Goal: Task Accomplishment & Management: Manage account settings

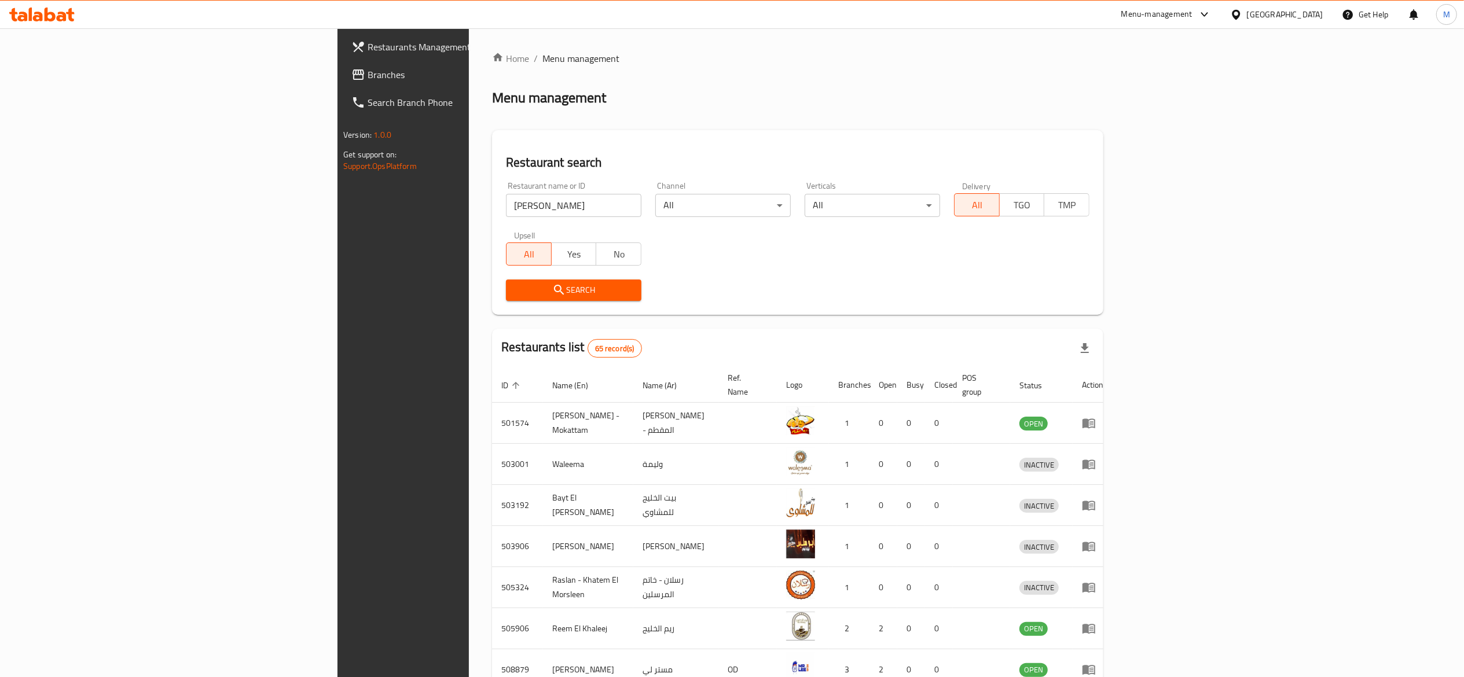
click at [506, 196] on input "lee" at bounding box center [573, 205] width 135 height 23
type input "valencia"
click button "Search" at bounding box center [573, 290] width 135 height 21
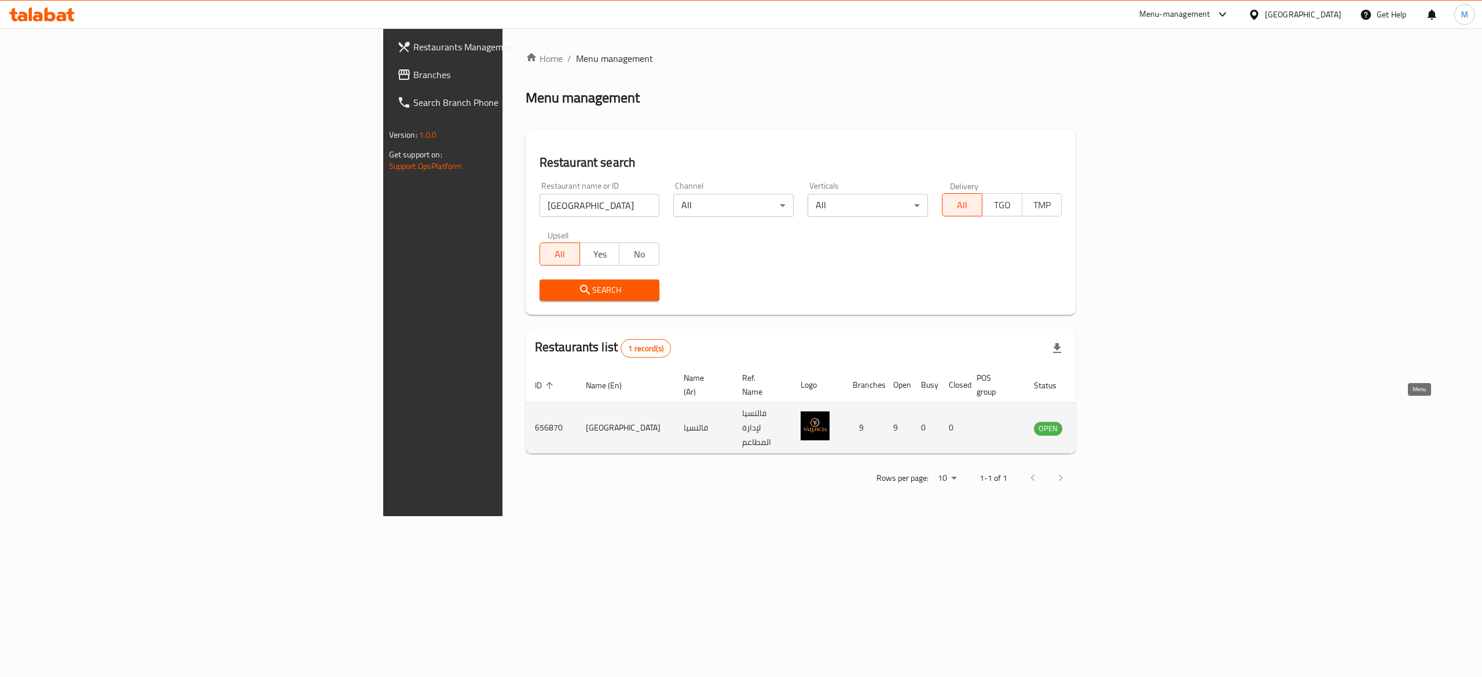
click at [1108, 421] on icon "enhanced table" at bounding box center [1102, 428] width 14 height 14
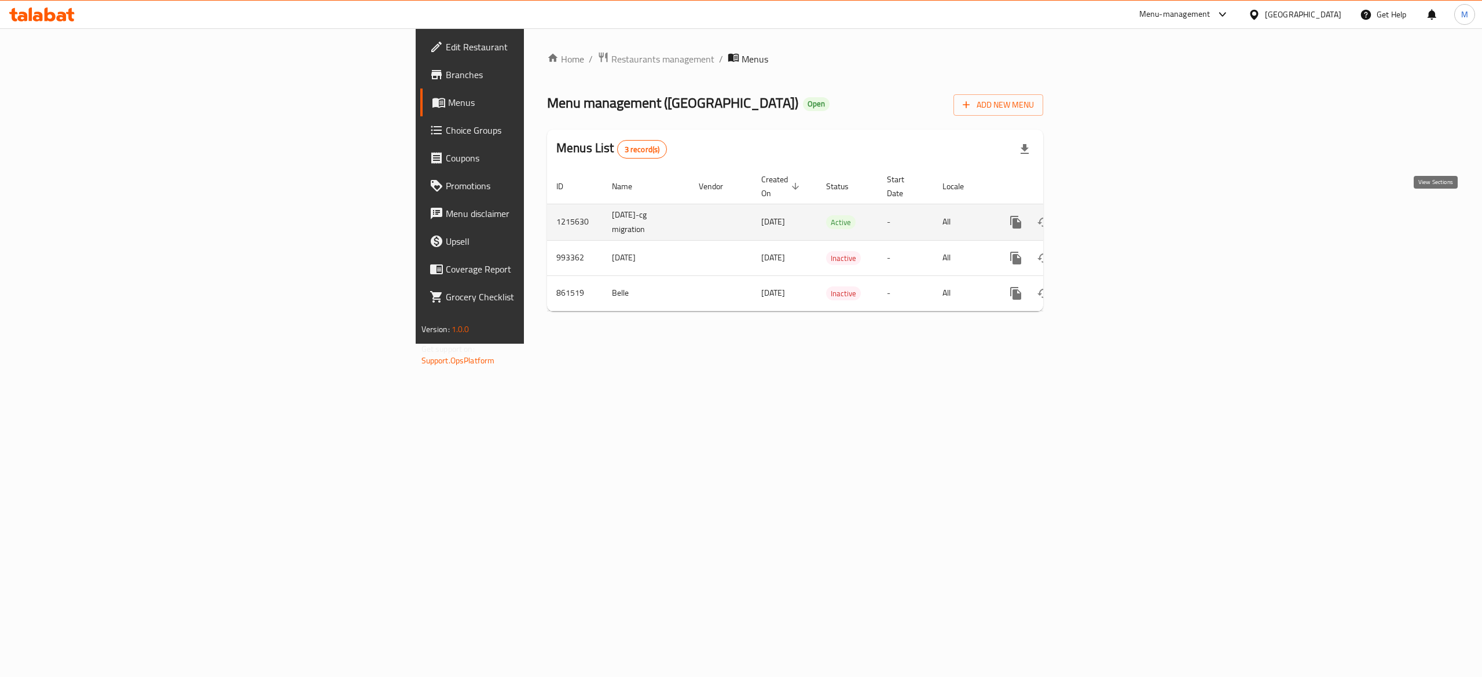
click at [1106, 215] on icon "enhanced table" at bounding box center [1099, 222] width 14 height 14
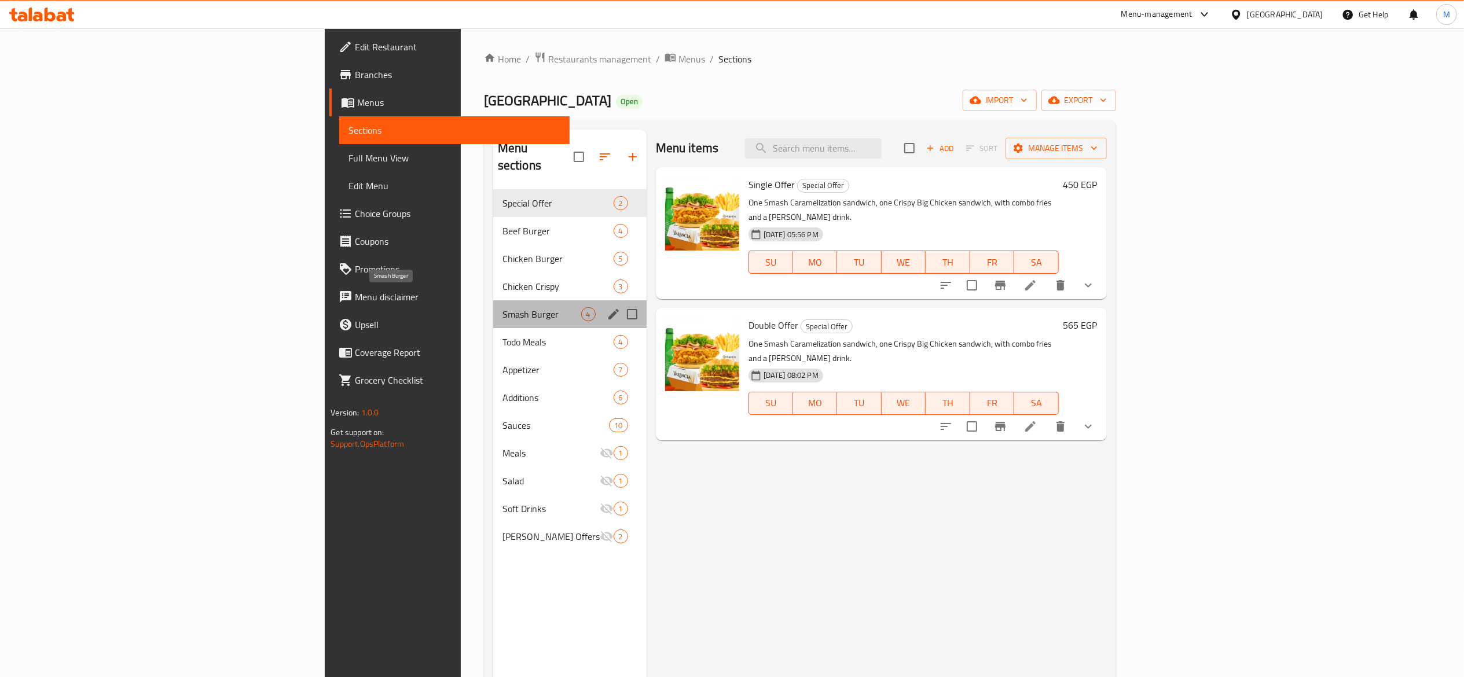
click at [502, 307] on span "Smash Burger" at bounding box center [541, 314] width 79 height 14
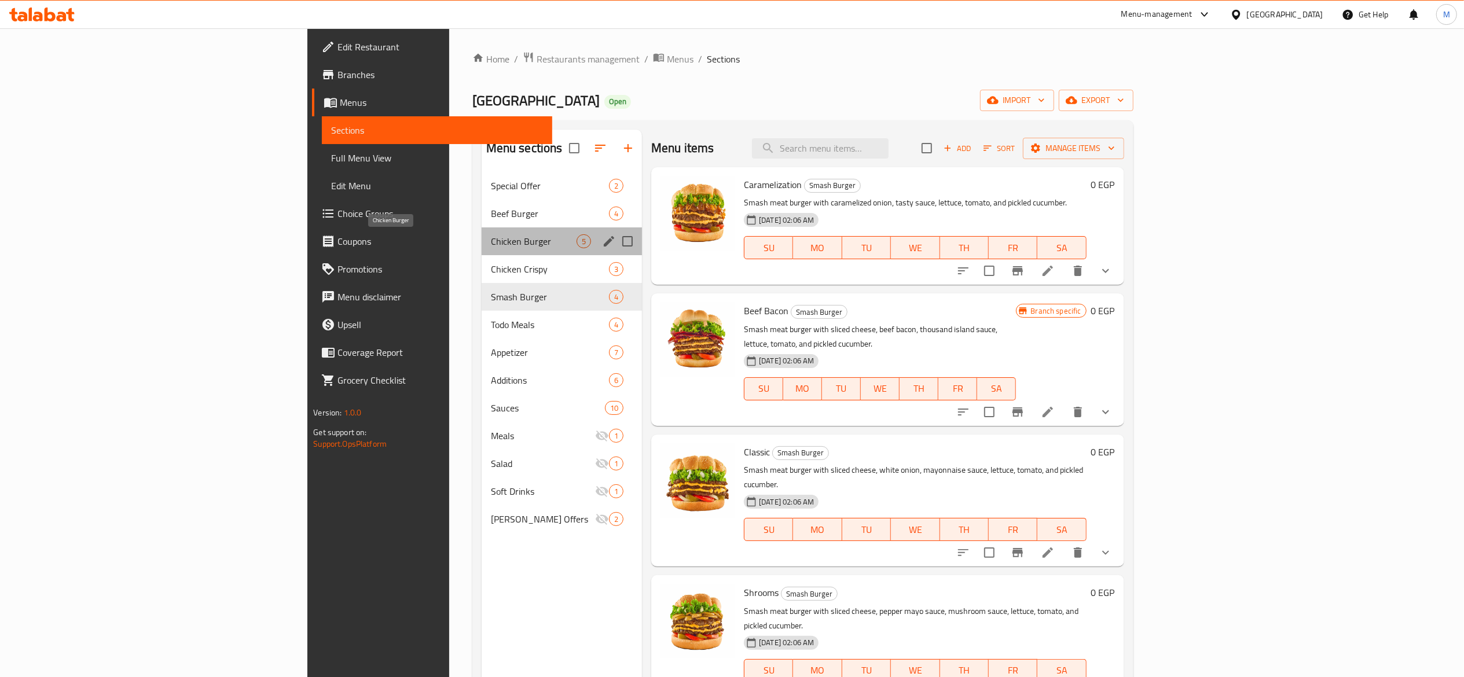
click at [491, 245] on span "Chicken Burger" at bounding box center [534, 241] width 86 height 14
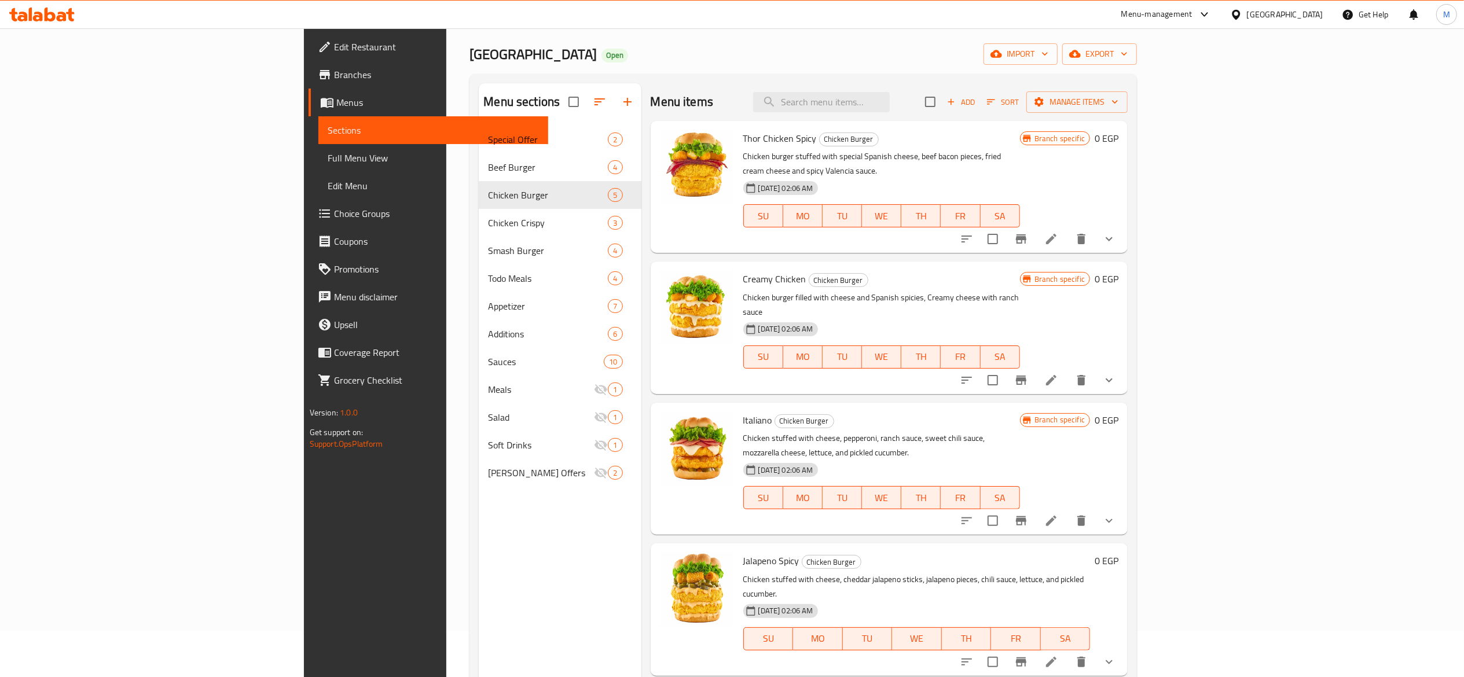
scroll to position [31, 0]
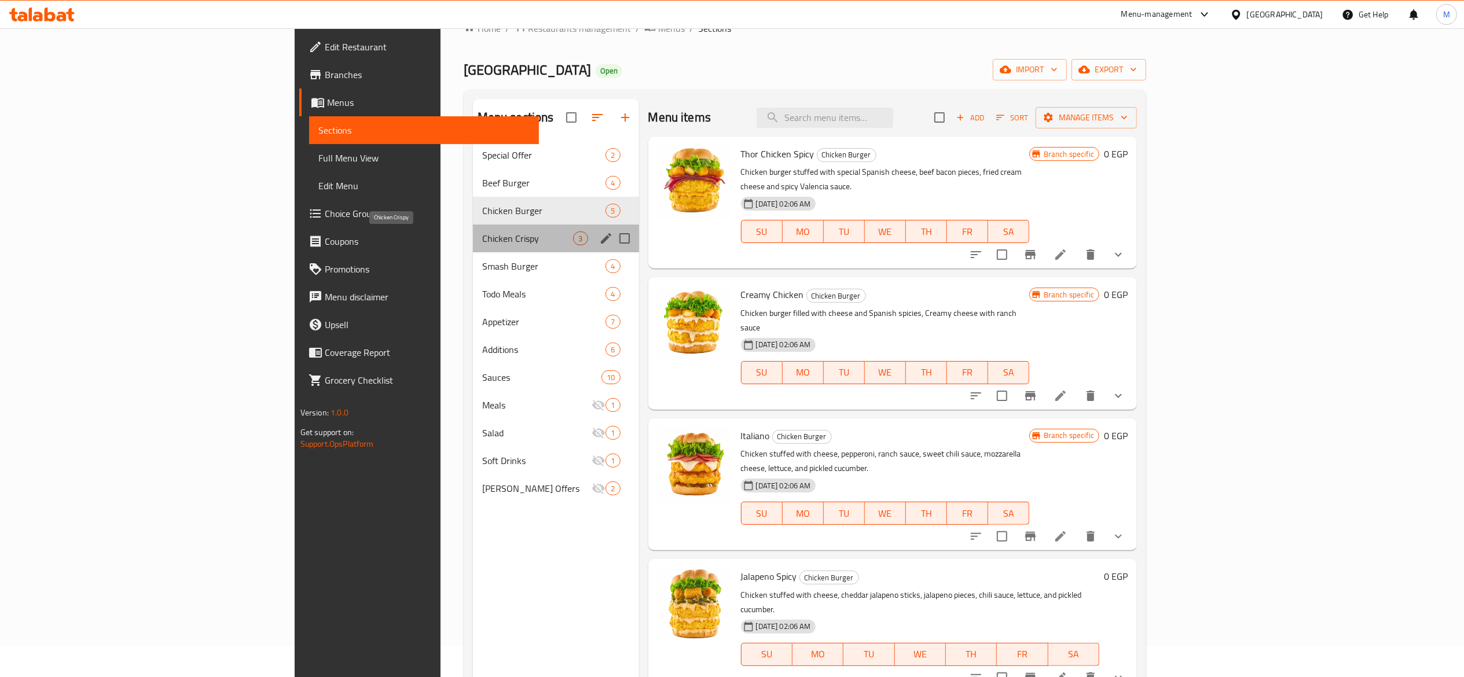
click at [482, 237] on span "Chicken Crispy" at bounding box center [527, 239] width 91 height 14
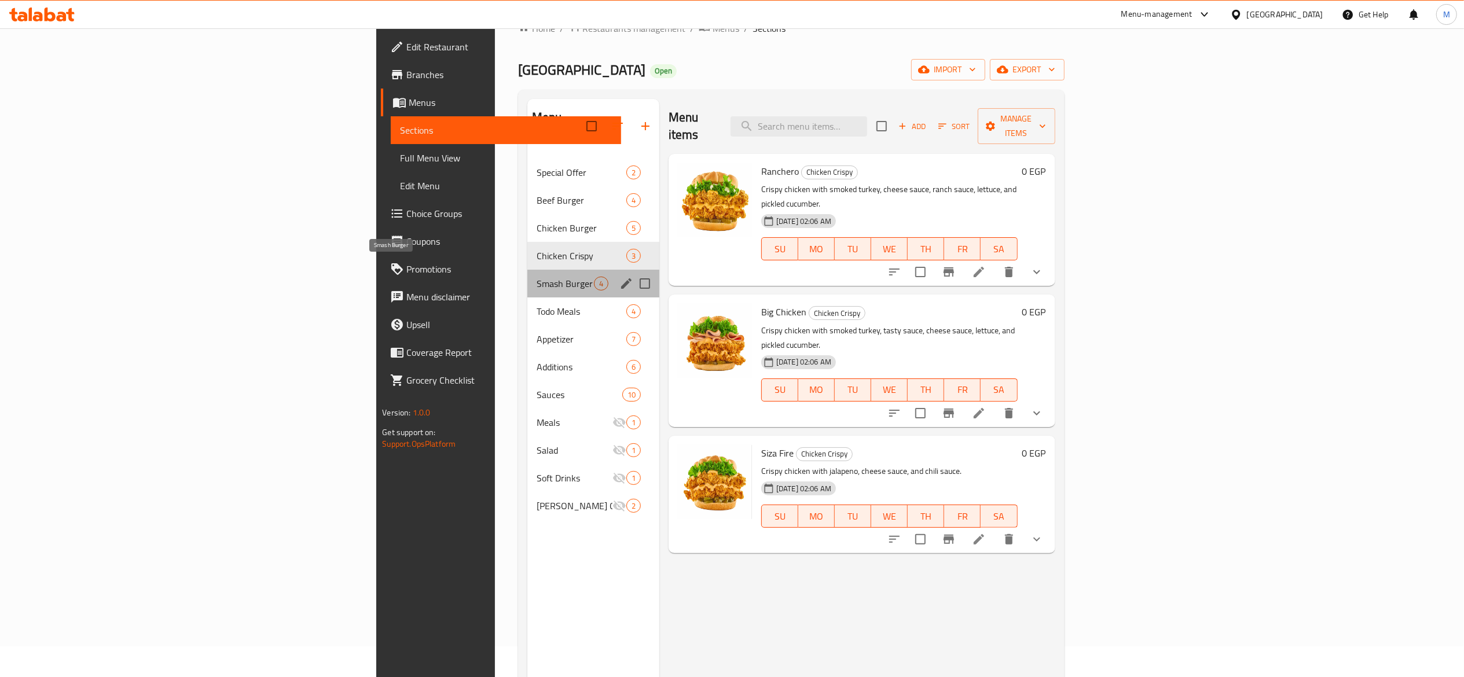
click at [537, 277] on span "Smash Burger" at bounding box center [565, 284] width 57 height 14
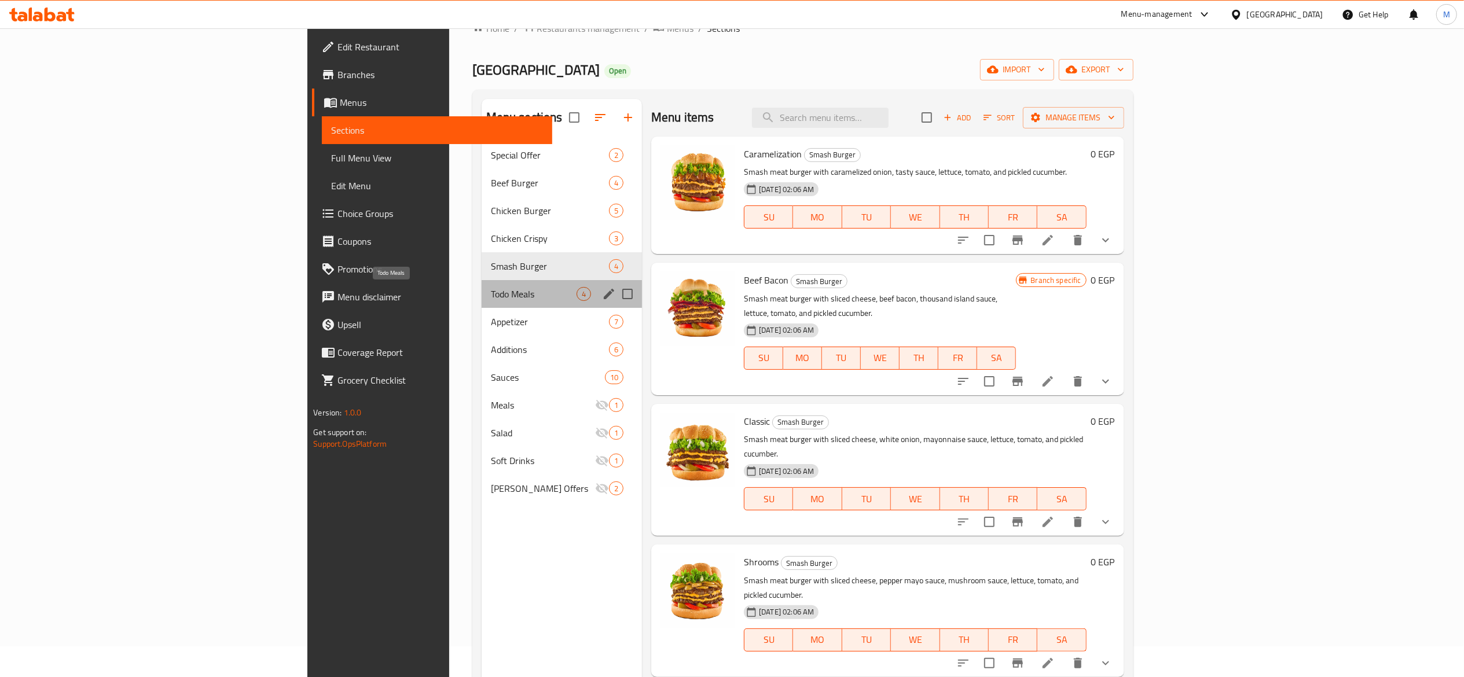
click at [491, 291] on span "Todo Meals" at bounding box center [534, 294] width 86 height 14
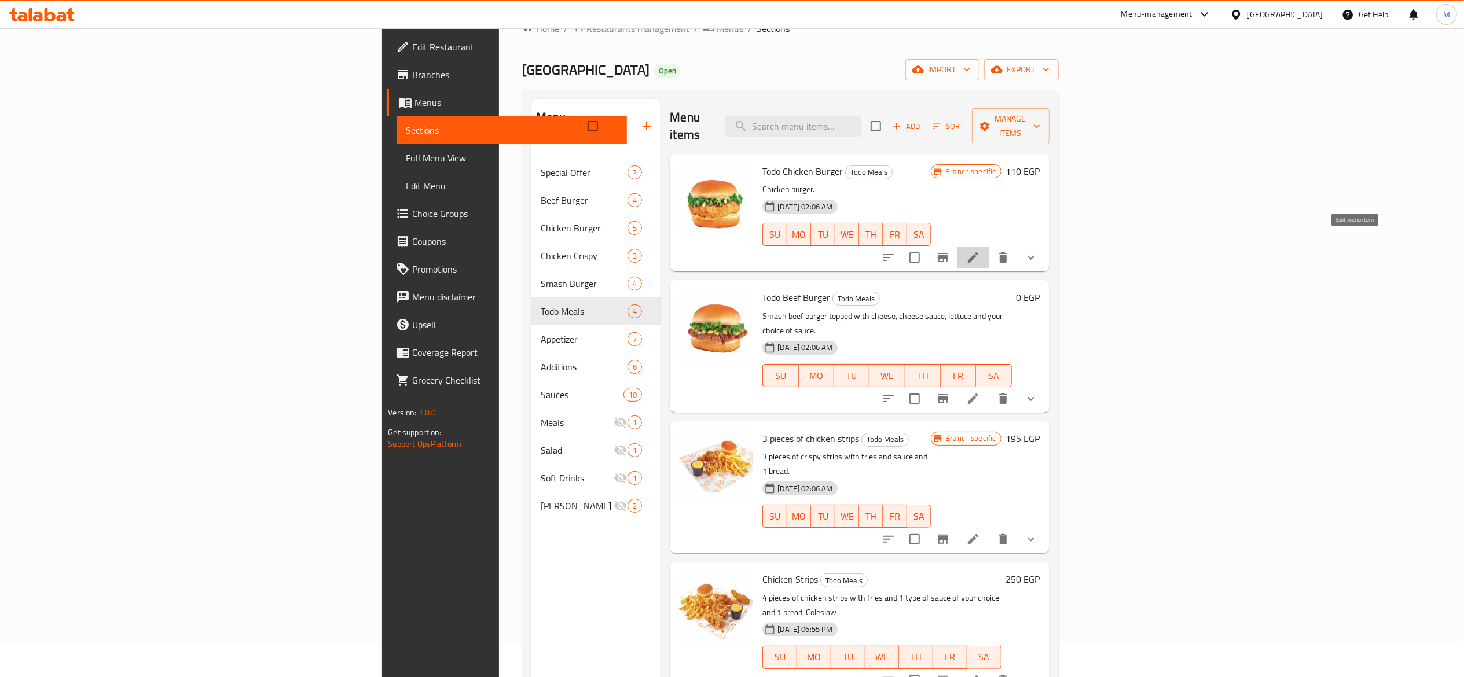
click at [978, 252] on icon at bounding box center [973, 257] width 10 height 10
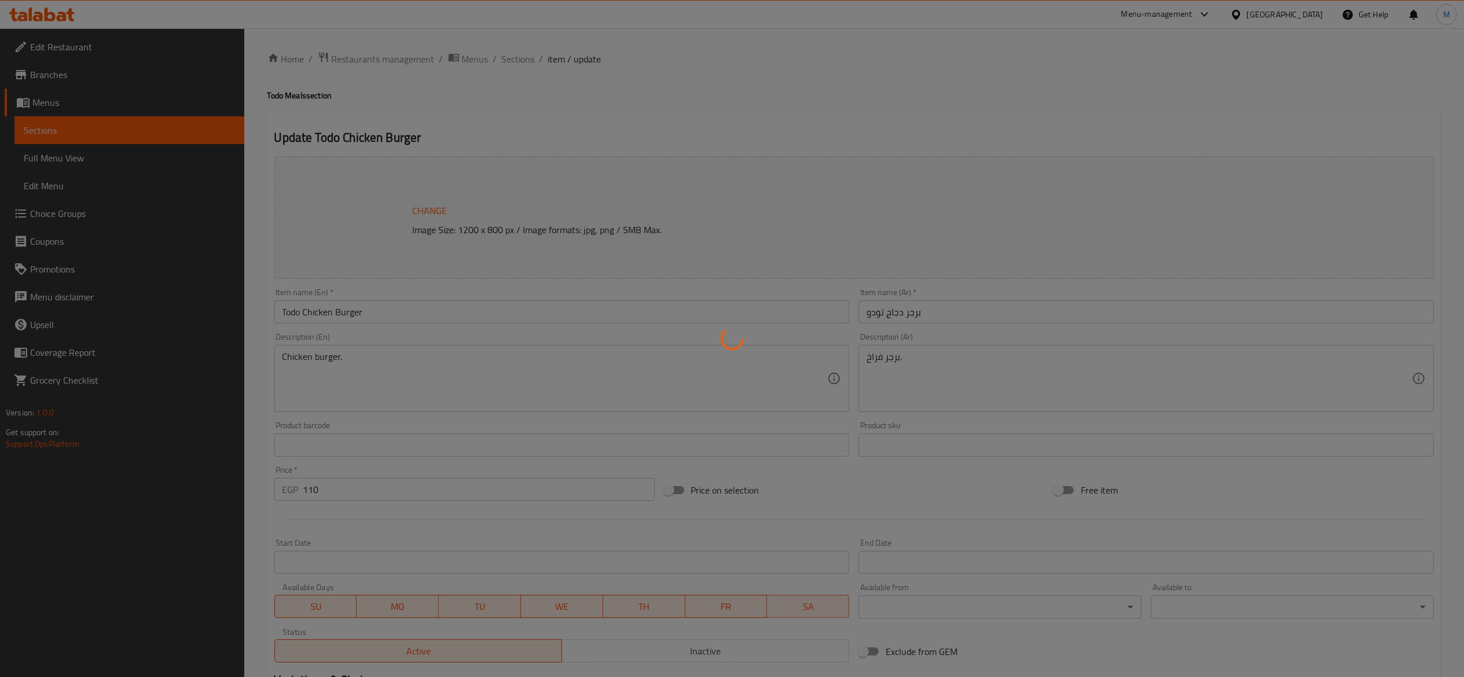
type input "الإضافات:"
type input "0"
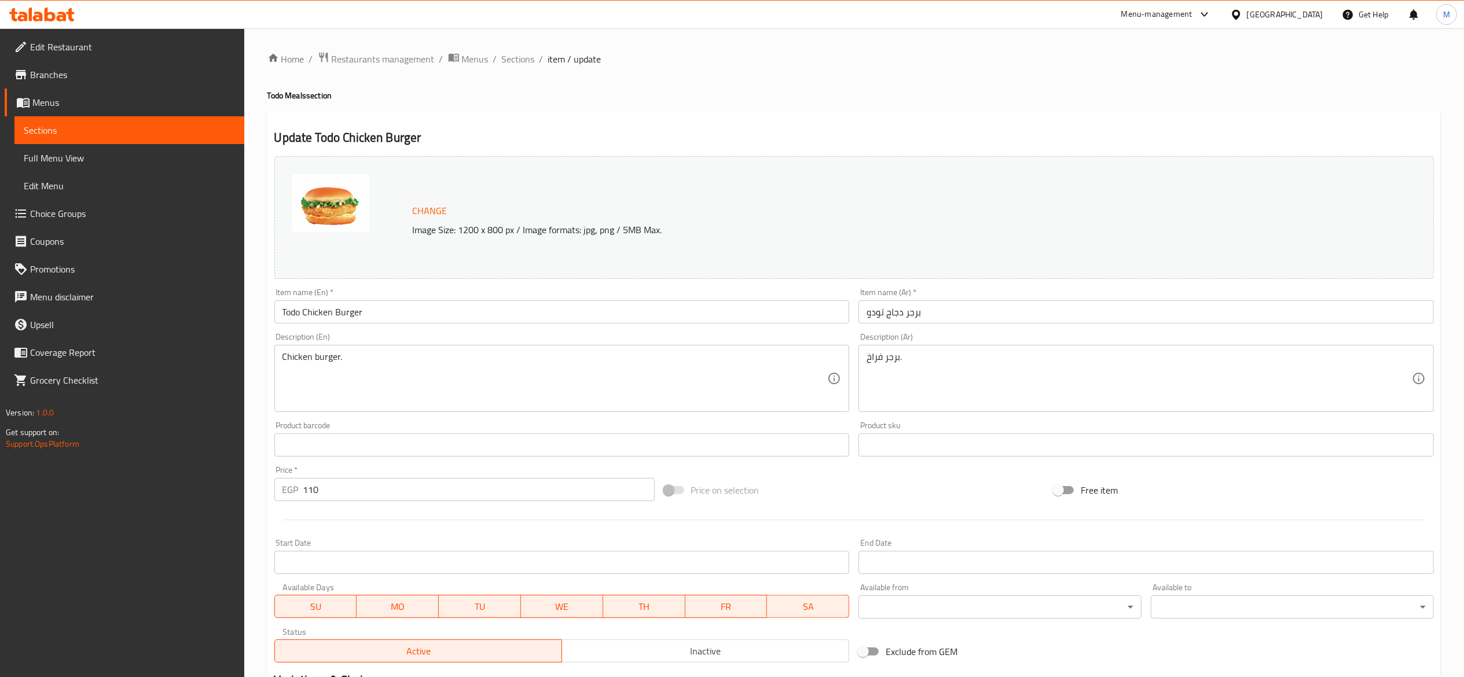
scroll to position [177, 0]
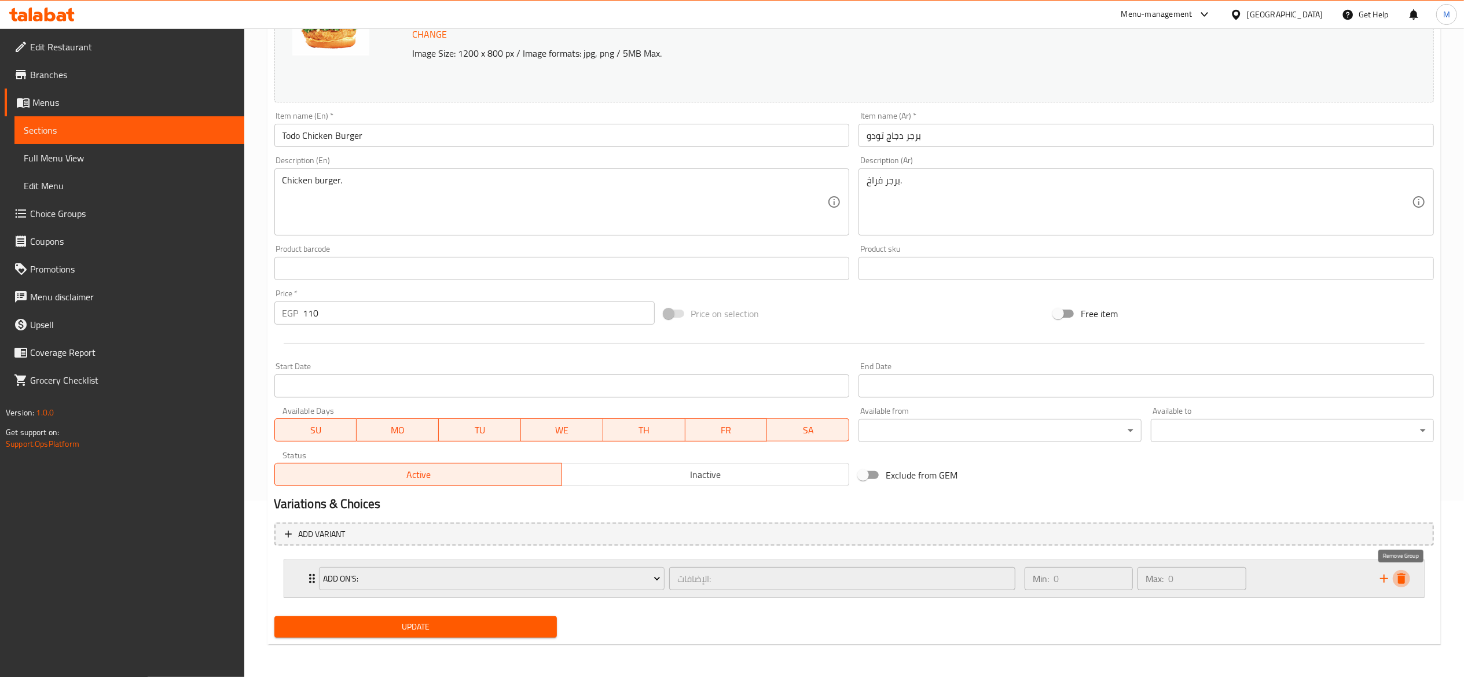
click at [1398, 583] on icon "delete" at bounding box center [1401, 579] width 8 height 10
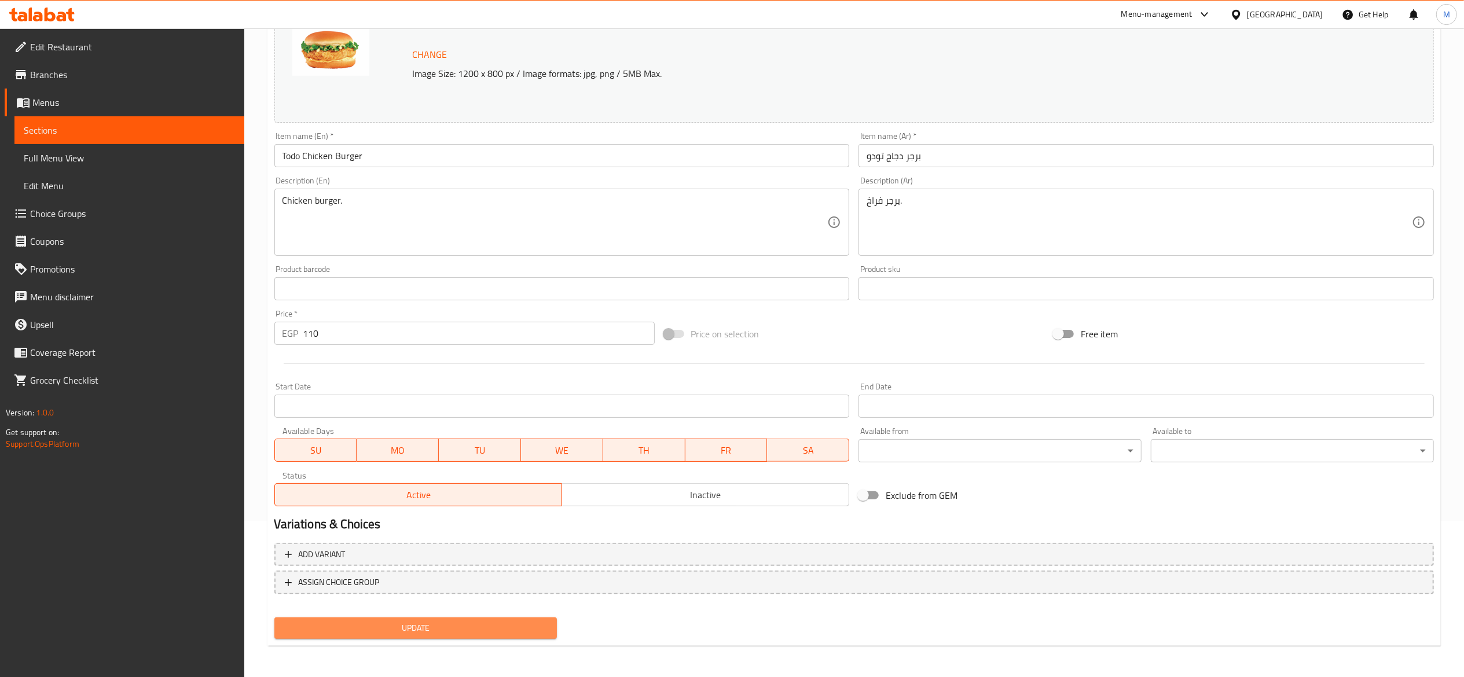
click at [463, 627] on span "Update" at bounding box center [416, 628] width 265 height 14
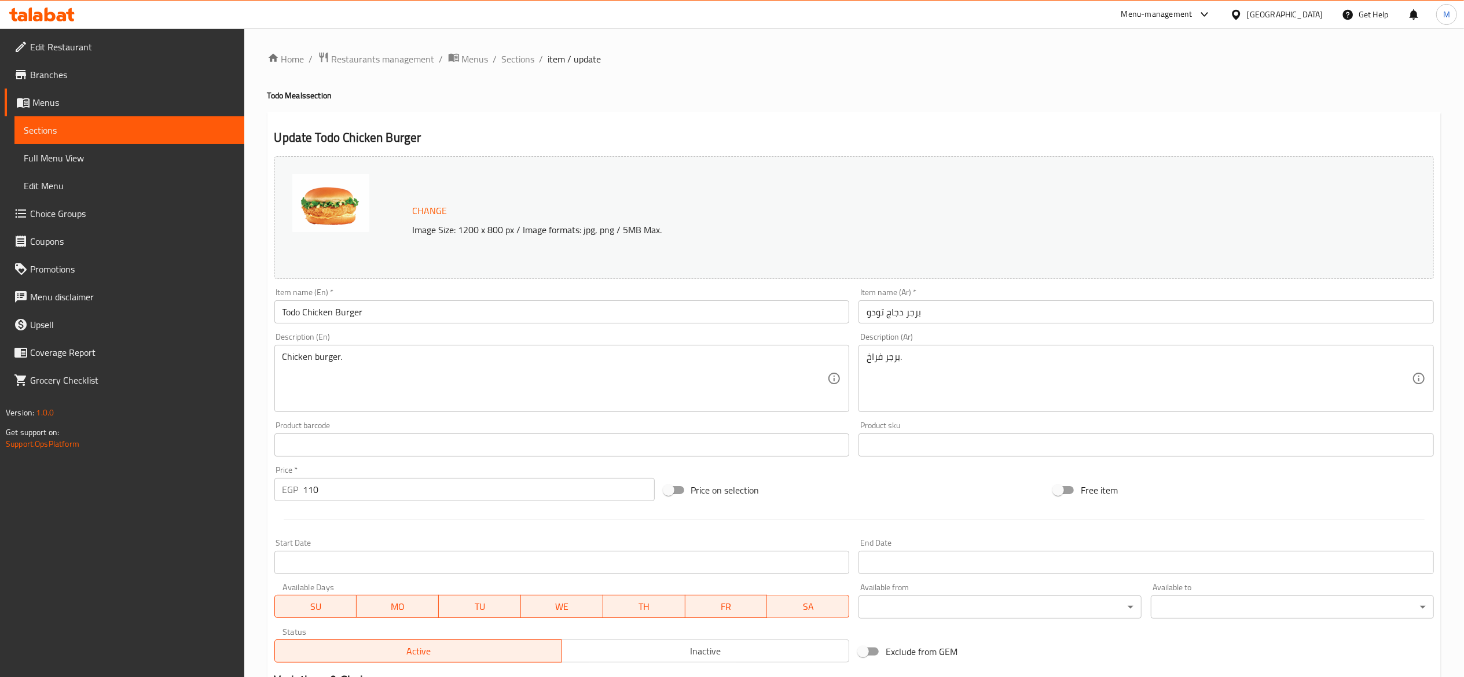
scroll to position [177, 0]
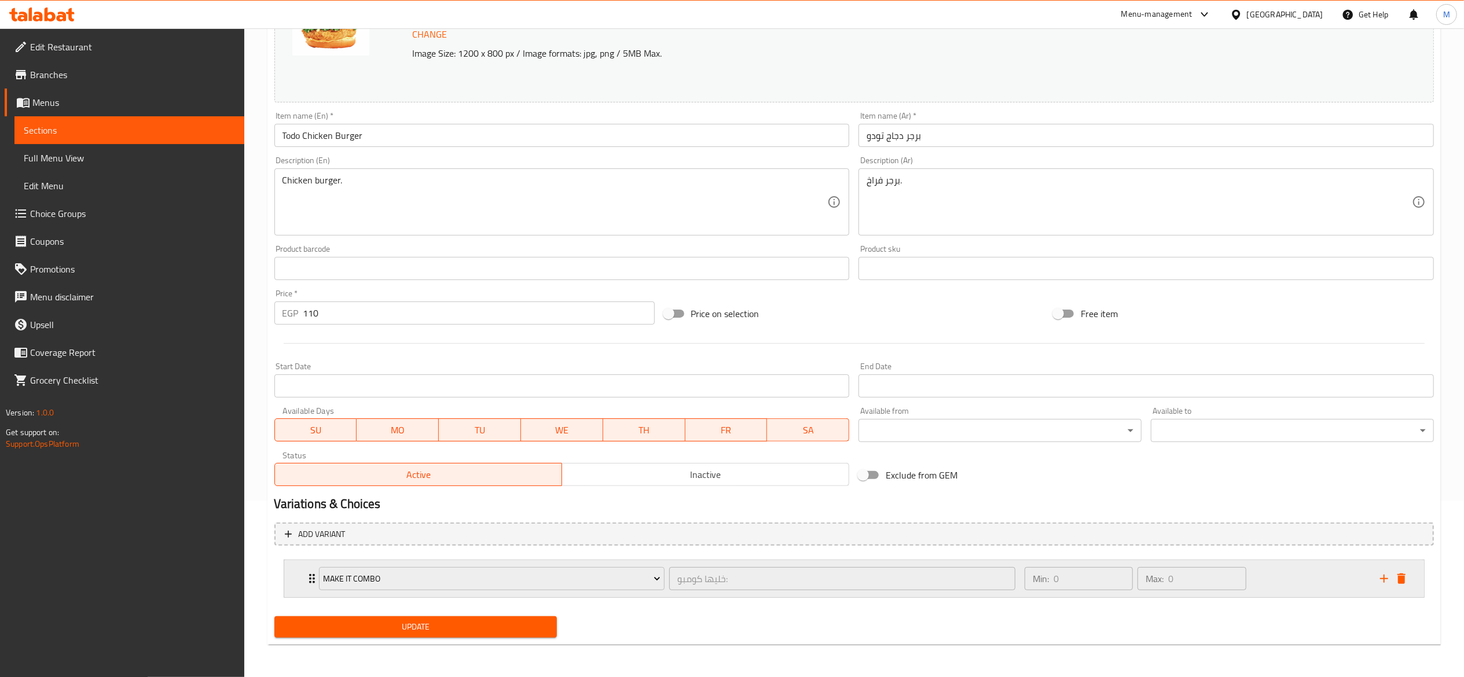
click at [312, 583] on div "Make It Combo خليها كومبو: ​" at bounding box center [667, 578] width 711 height 37
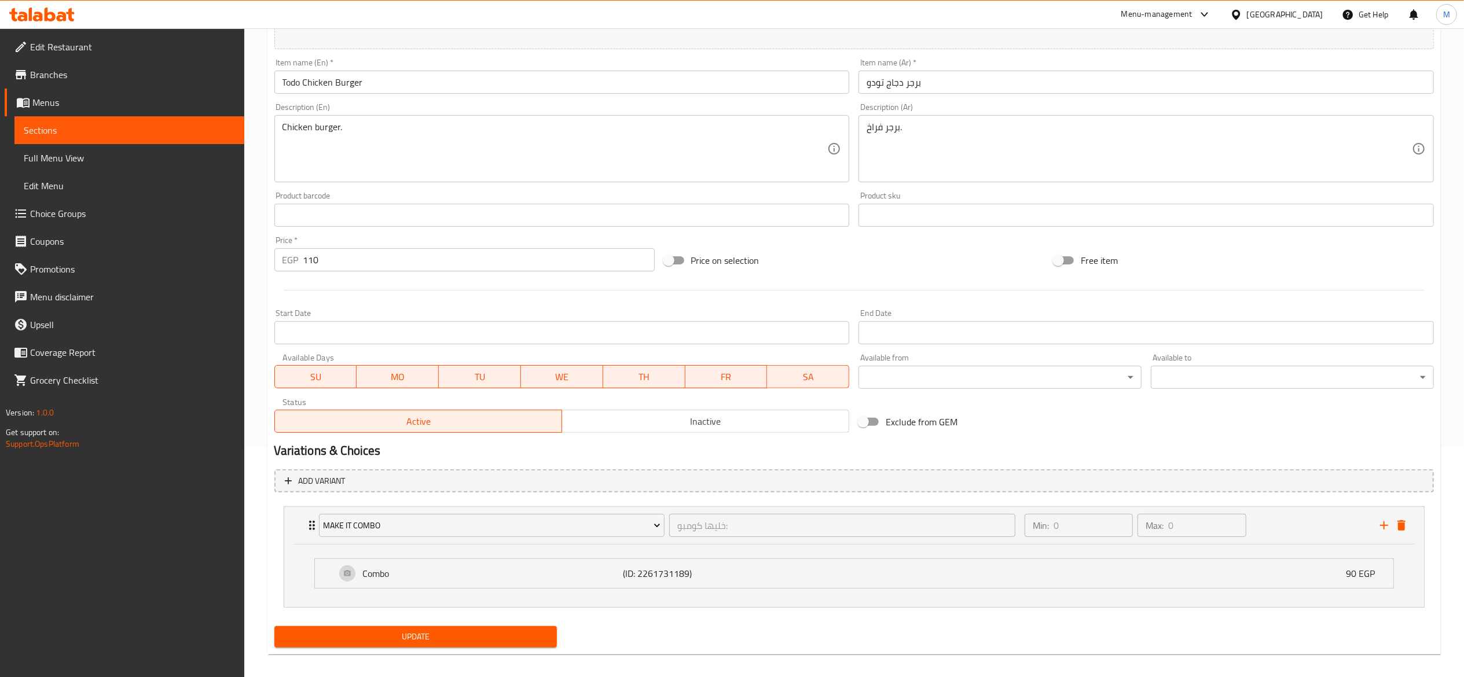
scroll to position [0, 0]
